Goal: Transaction & Acquisition: Book appointment/travel/reservation

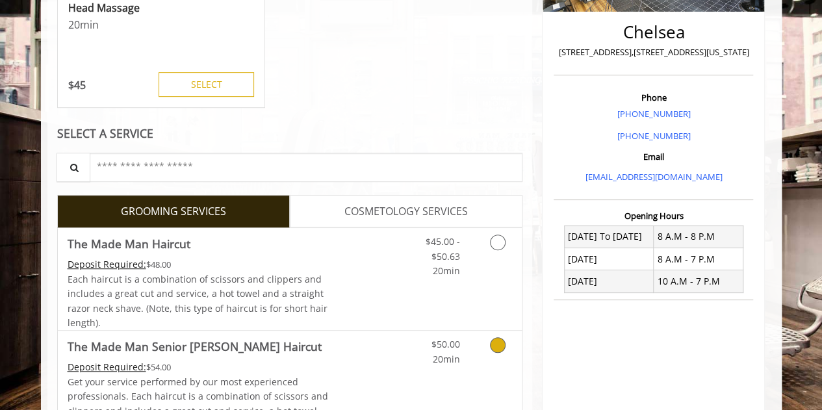
scroll to position [493, 0]
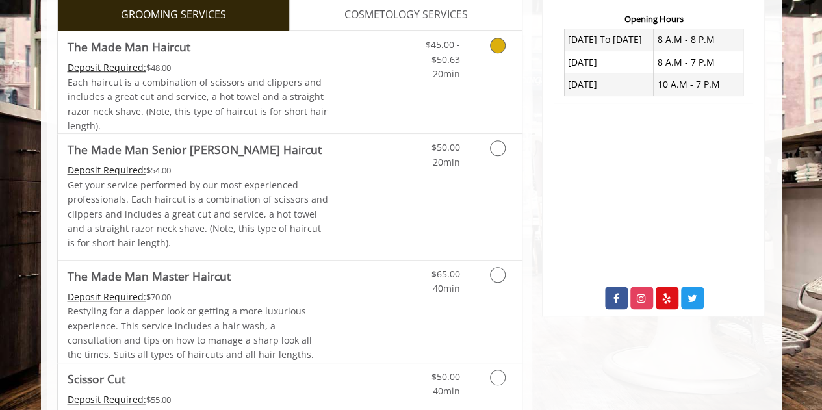
click at [489, 51] on link "Grooming services" at bounding box center [495, 56] width 33 height 50
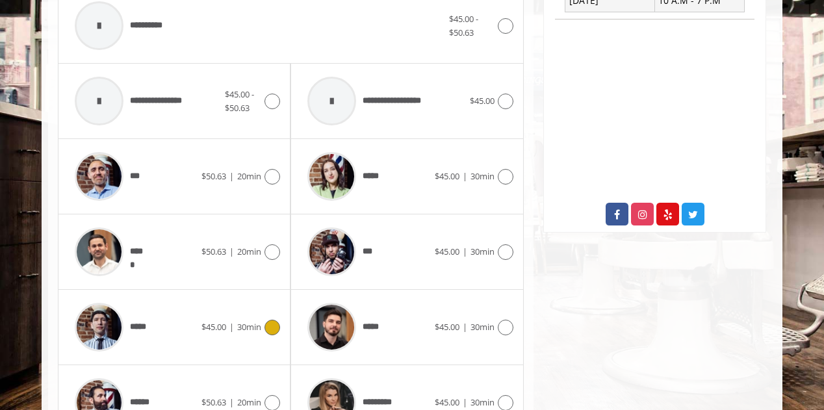
click at [243, 326] on span "30min" at bounding box center [249, 327] width 24 height 12
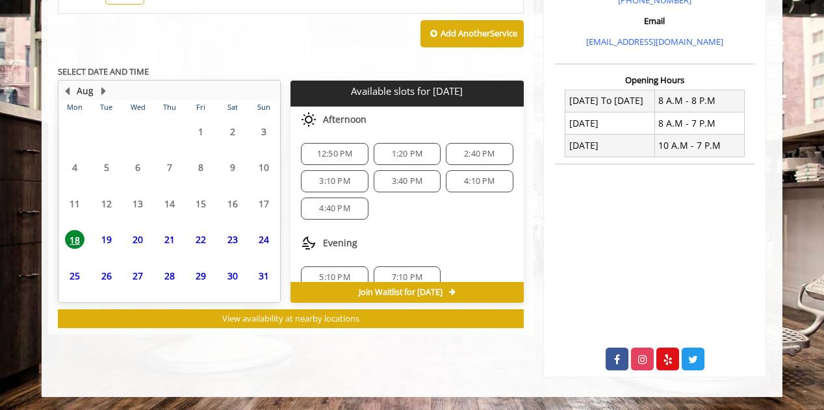
scroll to position [504, 0]
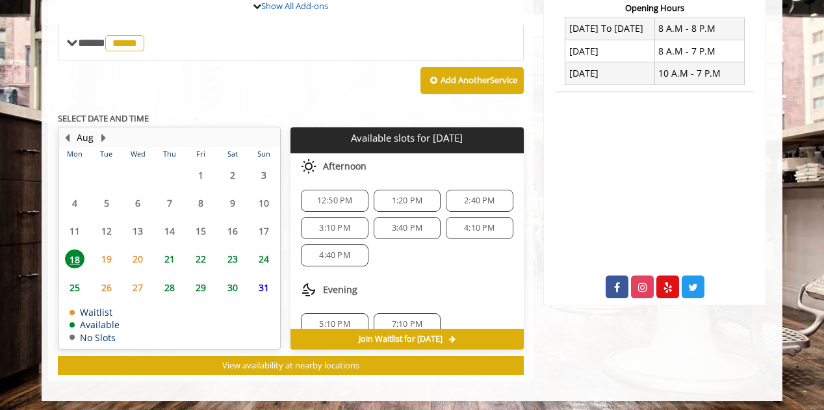
click at [197, 255] on span "22" at bounding box center [200, 258] width 19 height 19
click at [331, 224] on span "9:30 AM" at bounding box center [334, 228] width 31 height 10
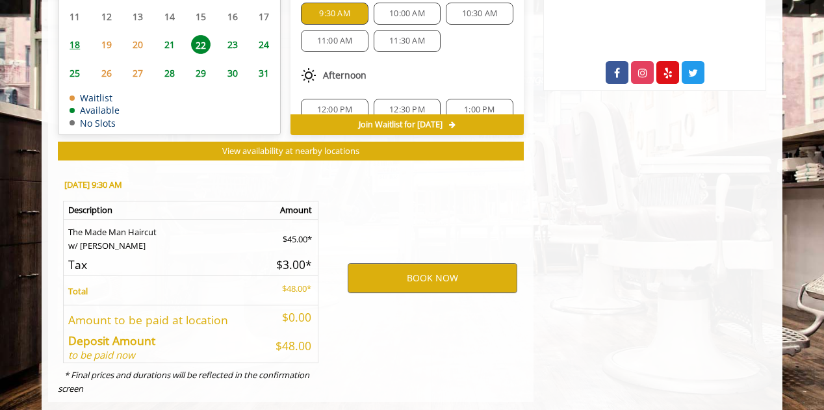
scroll to position [738, 0]
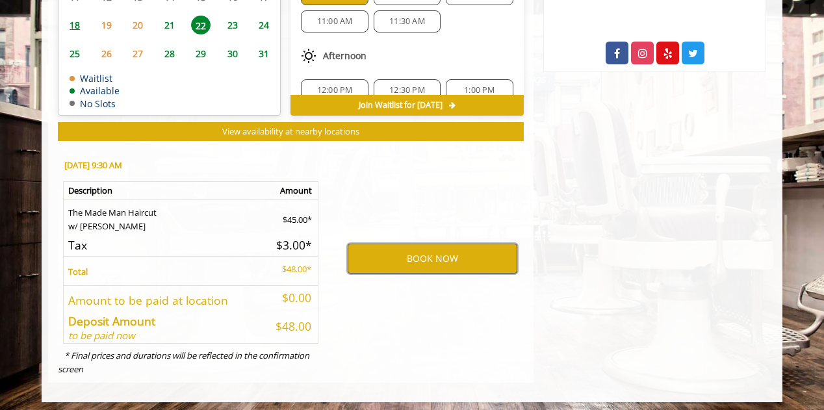
click at [392, 251] on button "BOOK NOW" at bounding box center [433, 259] width 170 height 30
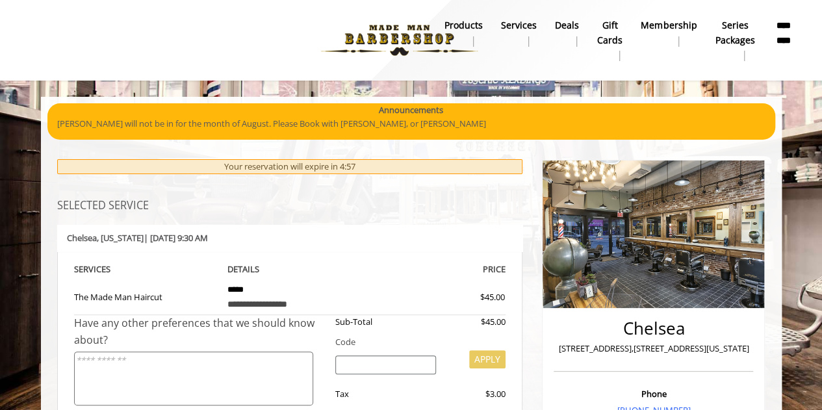
scroll to position [195, 0]
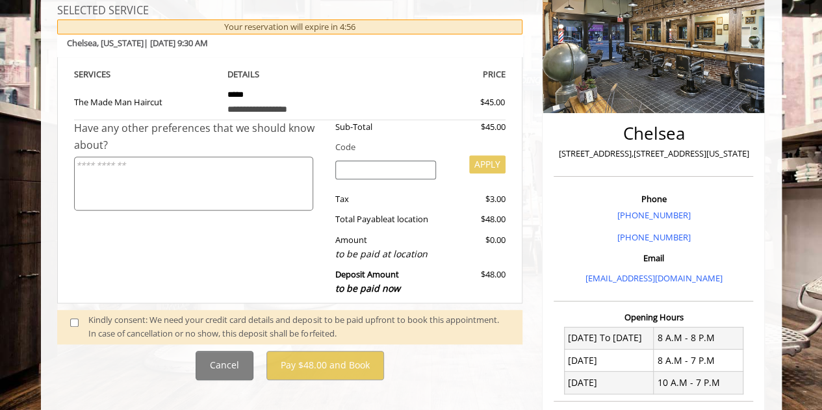
click at [200, 324] on div "Kindly consent: We need your credit card details and deposit to be paid upfront…" at bounding box center [298, 326] width 421 height 27
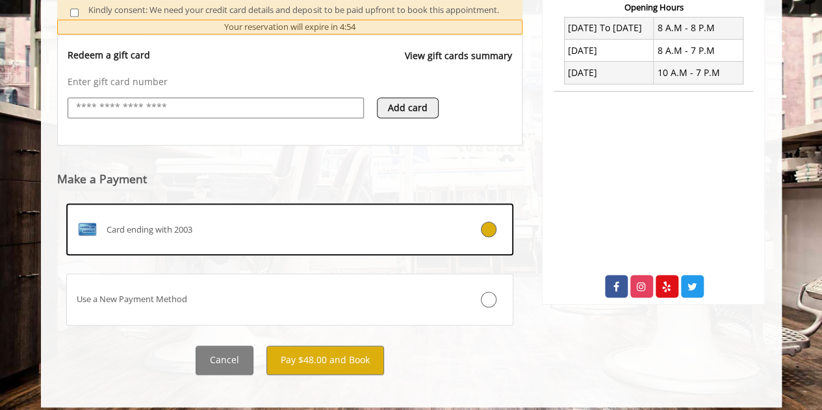
scroll to position [513, 0]
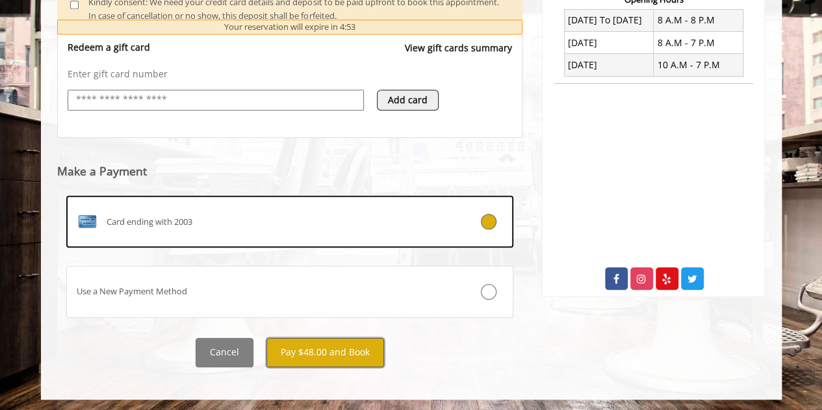
click at [311, 340] on button "Pay $48.00 and Book" at bounding box center [325, 352] width 118 height 29
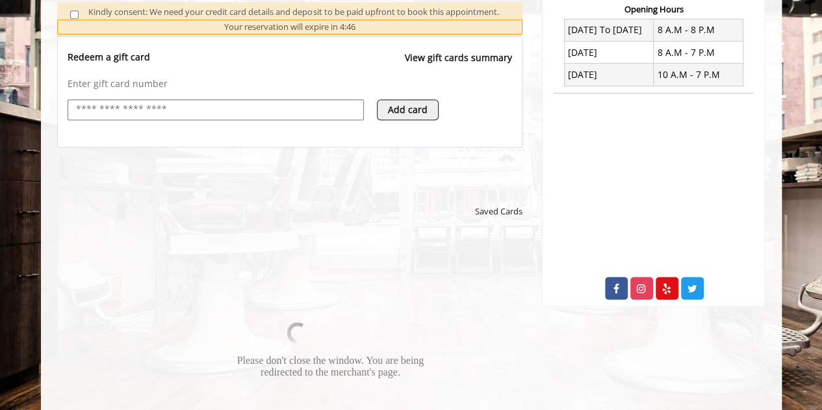
scroll to position [625, 0]
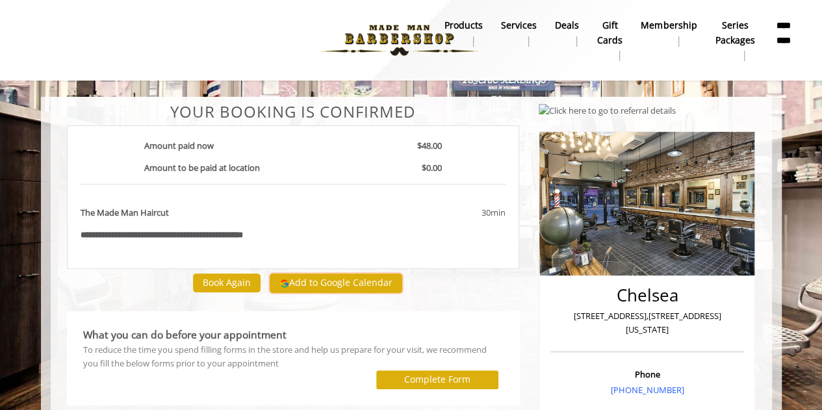
click at [338, 285] on button "Add to Google Calendar" at bounding box center [336, 282] width 133 height 19
